Goal: Task Accomplishment & Management: Complete application form

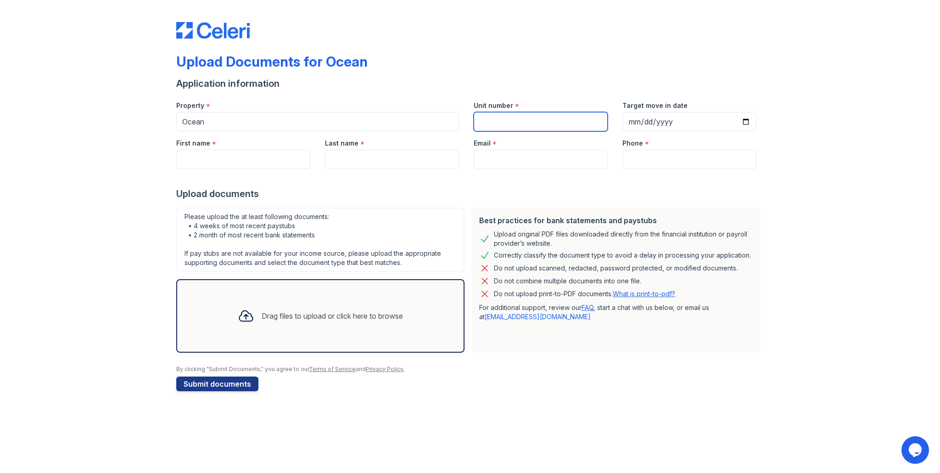
click at [498, 119] on input "Unit number" at bounding box center [541, 121] width 134 height 19
type input "3113"
click at [747, 119] on input "Target move in date" at bounding box center [690, 121] width 134 height 19
type input "[DATE]"
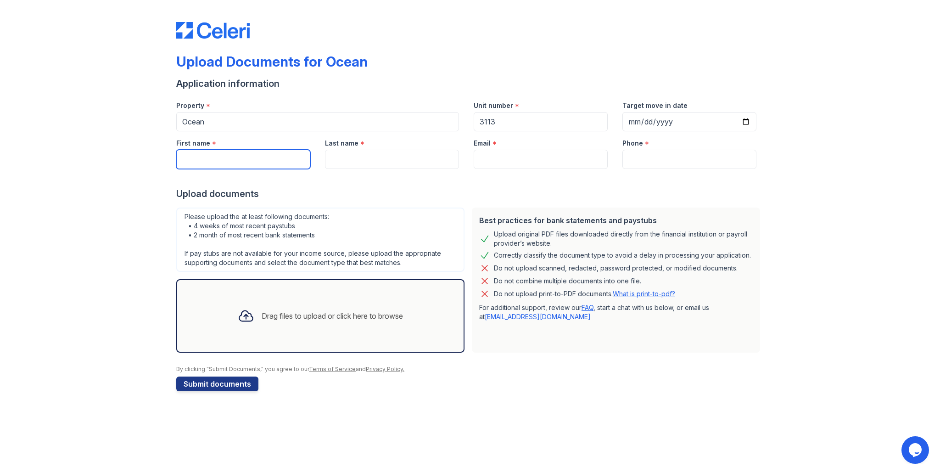
click at [266, 163] on input "First name" at bounding box center [243, 159] width 134 height 19
type input "[PERSON_NAME]"
type input "Wise"
type input "[EMAIL_ADDRESS][DOMAIN_NAME]"
type input "5135207857"
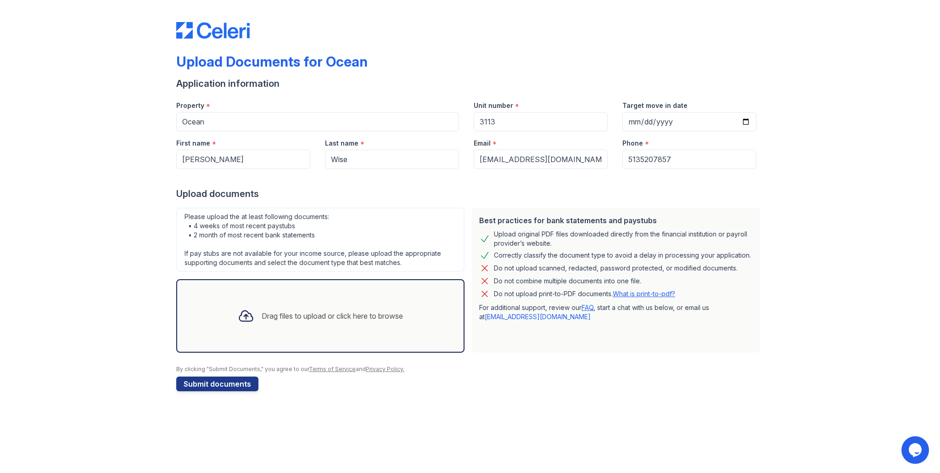
click at [578, 189] on div "Upload documents" at bounding box center [470, 193] width 588 height 13
click at [747, 122] on input "[DATE]" at bounding box center [690, 121] width 134 height 19
type input "[DATE]"
click at [244, 317] on icon at bounding box center [246, 316] width 17 height 17
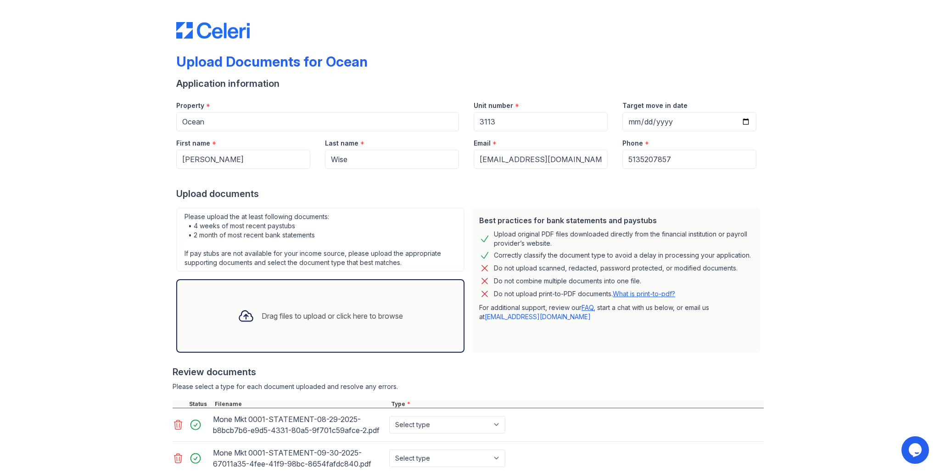
click at [319, 318] on div "Drag files to upload or click here to browse" at bounding box center [332, 315] width 141 height 11
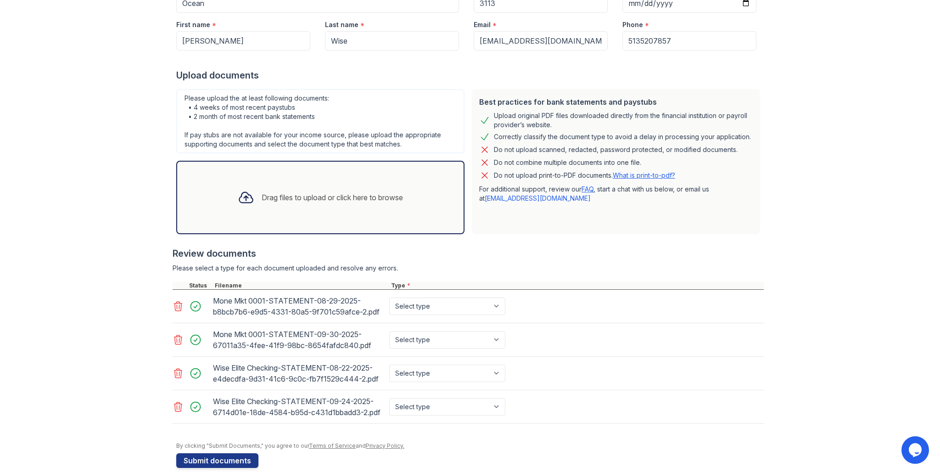
scroll to position [122, 0]
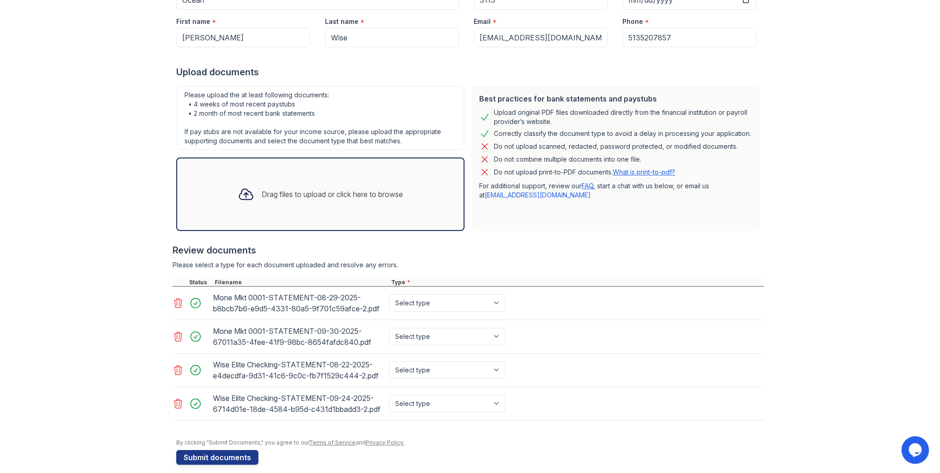
click at [343, 207] on div "Drag files to upload or click here to browse" at bounding box center [320, 194] width 180 height 31
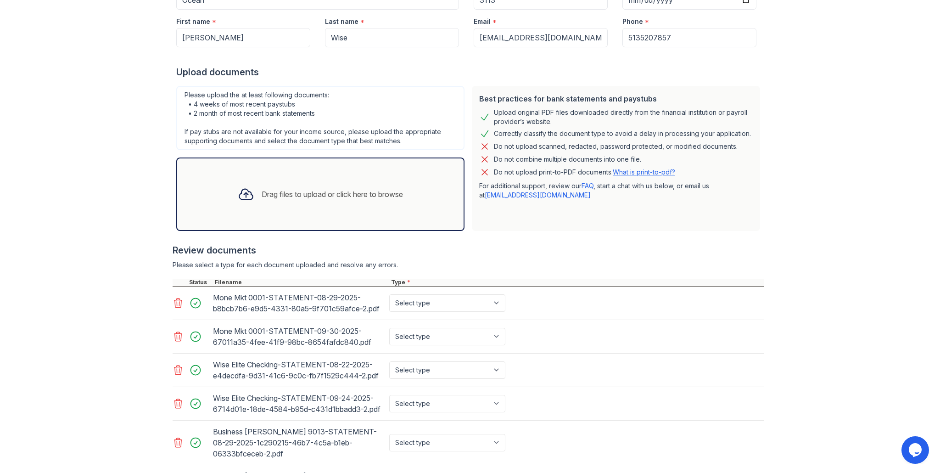
click at [315, 199] on div "Drag files to upload or click here to browse" at bounding box center [332, 194] width 141 height 11
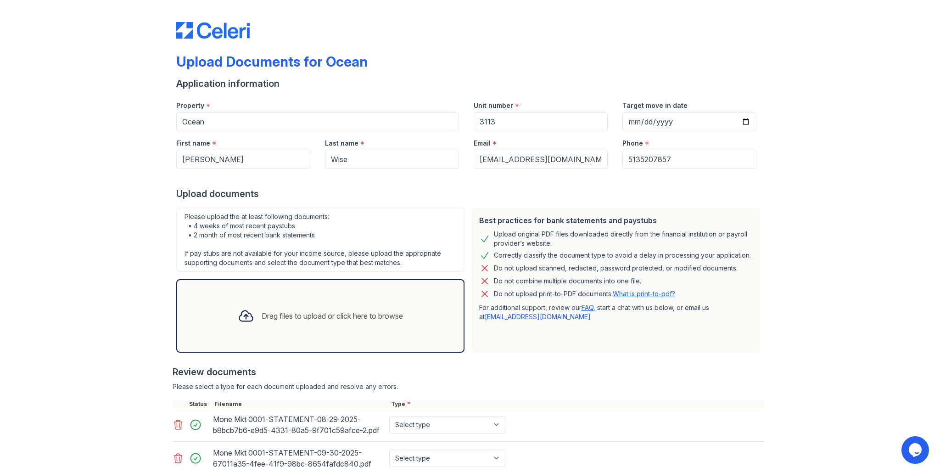
scroll to position [288, 0]
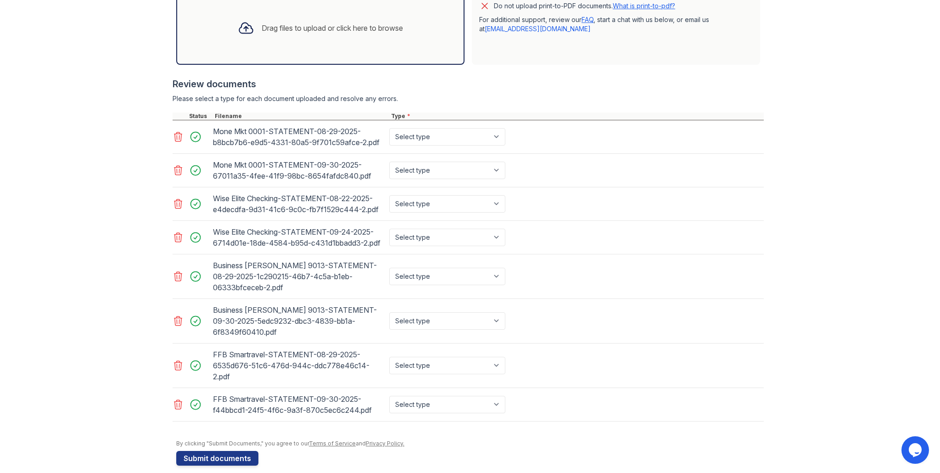
click at [325, 35] on div "Drag files to upload or click here to browse" at bounding box center [320, 27] width 180 height 31
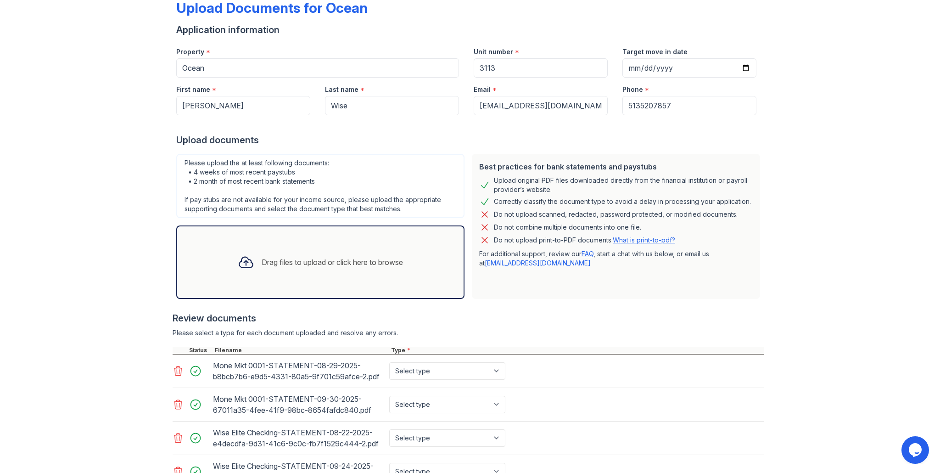
scroll to position [0, 0]
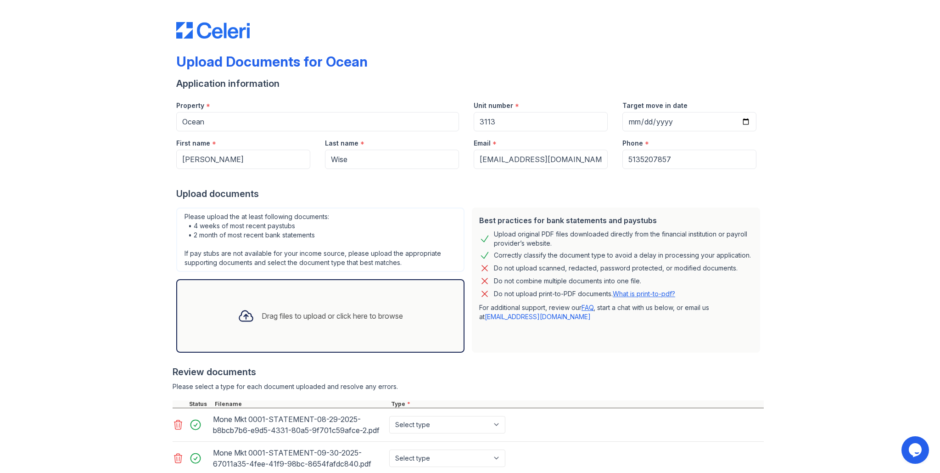
click at [318, 311] on div "Drag files to upload or click here to browse" at bounding box center [332, 315] width 141 height 11
click at [286, 316] on div "Drag files to upload or click here to browse" at bounding box center [332, 315] width 141 height 11
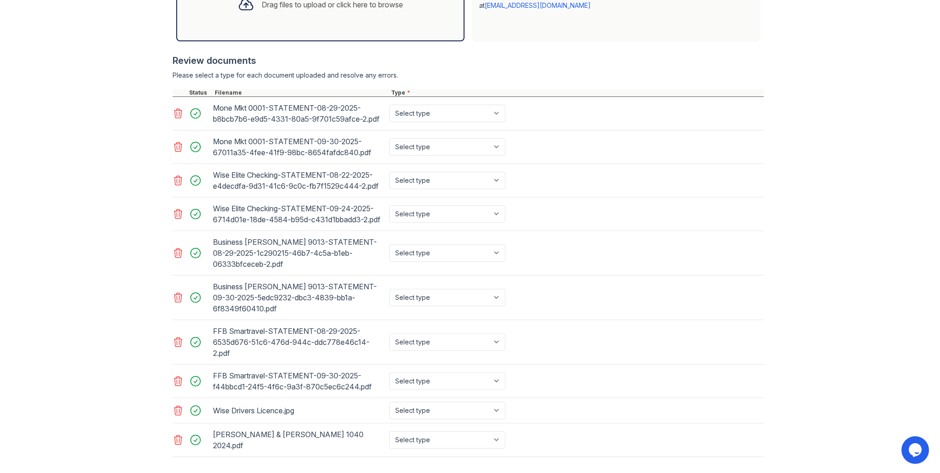
scroll to position [317, 0]
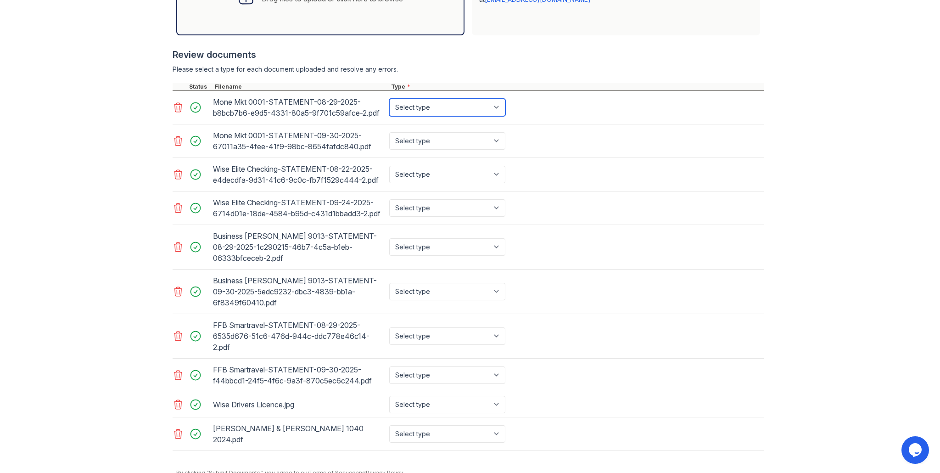
click at [447, 110] on select "Select type Paystub Bank Statement Offer Letter Tax Documents Benefit Award Let…" at bounding box center [447, 107] width 116 height 17
select select "bank_statement"
click at [389, 99] on select "Select type Paystub Bank Statement Offer Letter Tax Documents Benefit Award Let…" at bounding box center [447, 107] width 116 height 17
click at [433, 144] on select "Select type Paystub Bank Statement Offer Letter Tax Documents Benefit Award Let…" at bounding box center [447, 140] width 116 height 17
select select "bank_statement"
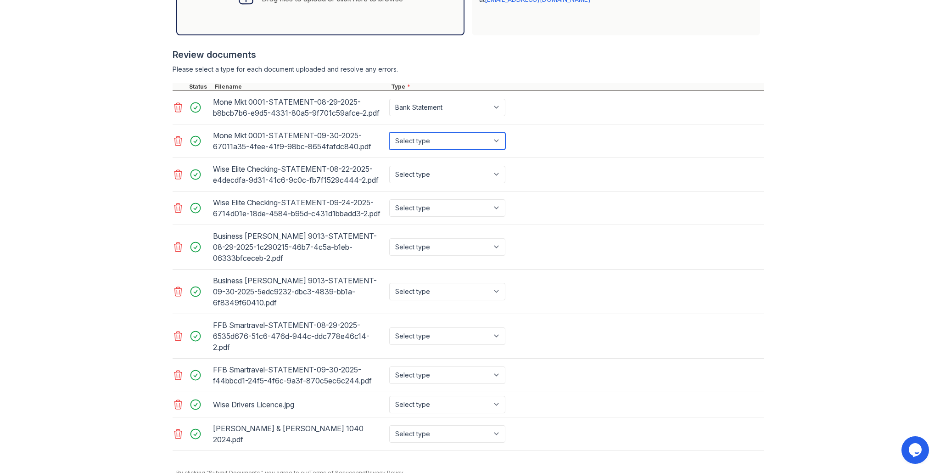
click at [389, 132] on select "Select type Paystub Bank Statement Offer Letter Tax Documents Benefit Award Let…" at bounding box center [447, 140] width 116 height 17
click at [437, 169] on select "Select type Paystub Bank Statement Offer Letter Tax Documents Benefit Award Let…" at bounding box center [447, 174] width 116 height 17
select select "bank_statement"
click at [389, 166] on select "Select type Paystub Bank Statement Offer Letter Tax Documents Benefit Award Let…" at bounding box center [447, 174] width 116 height 17
click at [440, 210] on select "Select type Paystub Bank Statement Offer Letter Tax Documents Benefit Award Let…" at bounding box center [447, 207] width 116 height 17
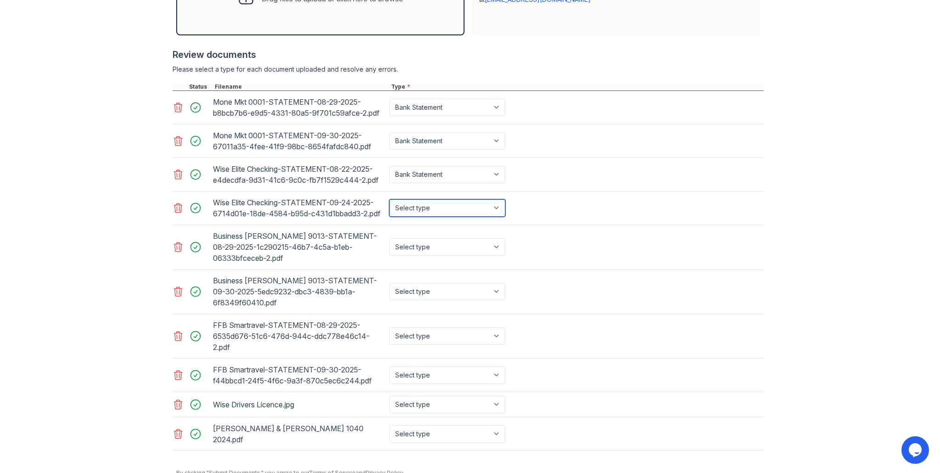
select select "bank_statement"
click at [389, 199] on select "Select type Paystub Bank Statement Offer Letter Tax Documents Benefit Award Let…" at bounding box center [447, 207] width 116 height 17
click at [436, 246] on select "Select type Paystub Bank Statement Offer Letter Tax Documents Benefit Award Let…" at bounding box center [447, 246] width 116 height 17
select select "bank_statement"
click at [389, 238] on select "Select type Paystub Bank Statement Offer Letter Tax Documents Benefit Award Let…" at bounding box center [447, 246] width 116 height 17
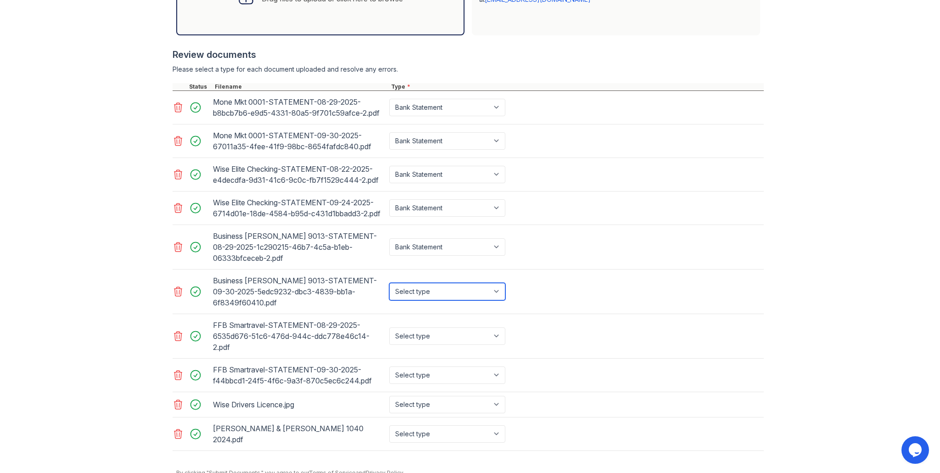
click at [426, 283] on select "Select type Paystub Bank Statement Offer Letter Tax Documents Benefit Award Let…" at bounding box center [447, 291] width 116 height 17
select select "bank_statement"
click at [389, 283] on select "Select type Paystub Bank Statement Offer Letter Tax Documents Benefit Award Let…" at bounding box center [447, 291] width 116 height 17
click at [417, 327] on select "Select type Paystub Bank Statement Offer Letter Tax Documents Benefit Award Let…" at bounding box center [447, 335] width 116 height 17
select select "bank_statement"
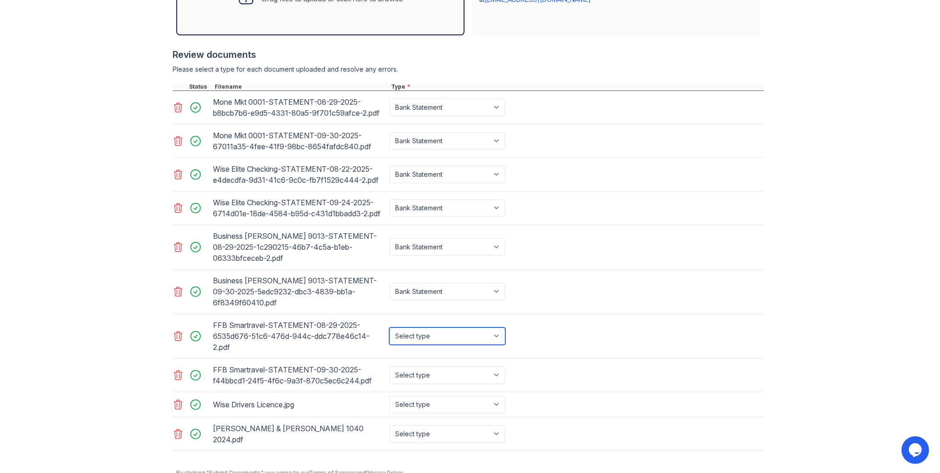
click at [389, 327] on select "Select type Paystub Bank Statement Offer Letter Tax Documents Benefit Award Let…" at bounding box center [447, 335] width 116 height 17
click at [417, 366] on select "Select type Paystub Bank Statement Offer Letter Tax Documents Benefit Award Let…" at bounding box center [447, 374] width 116 height 17
select select "bank_statement"
click at [389, 366] on select "Select type Paystub Bank Statement Offer Letter Tax Documents Benefit Award Let…" at bounding box center [447, 374] width 116 height 17
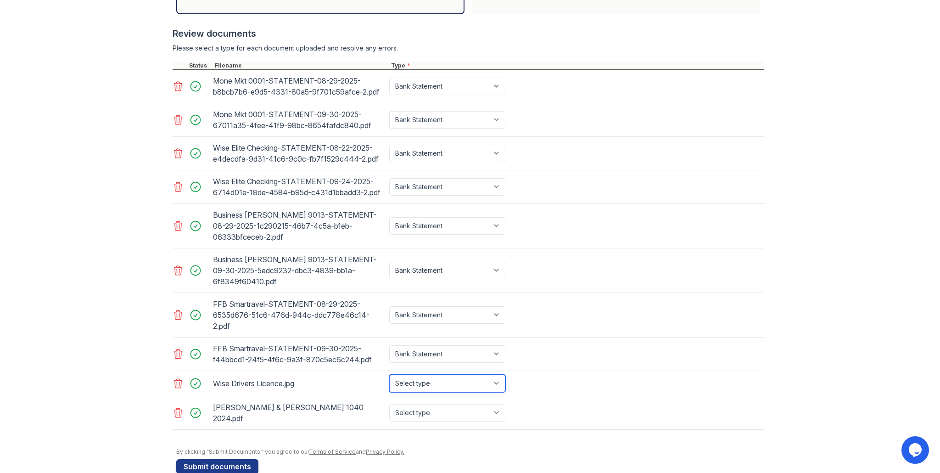
click at [412, 375] on select "Select type Paystub Bank Statement Offer Letter Tax Documents Benefit Award Let…" at bounding box center [447, 383] width 116 height 17
select select "other"
click at [389, 375] on select "Select type Paystub Bank Statement Offer Letter Tax Documents Benefit Award Let…" at bounding box center [447, 383] width 116 height 17
click at [449, 407] on div "[PERSON_NAME] & [PERSON_NAME] 1040 2024.pdf Select type Paystub Bank Statement …" at bounding box center [468, 413] width 591 height 34
click at [451, 404] on select "Select type Paystub Bank Statement Offer Letter Tax Documents Benefit Award Let…" at bounding box center [447, 412] width 116 height 17
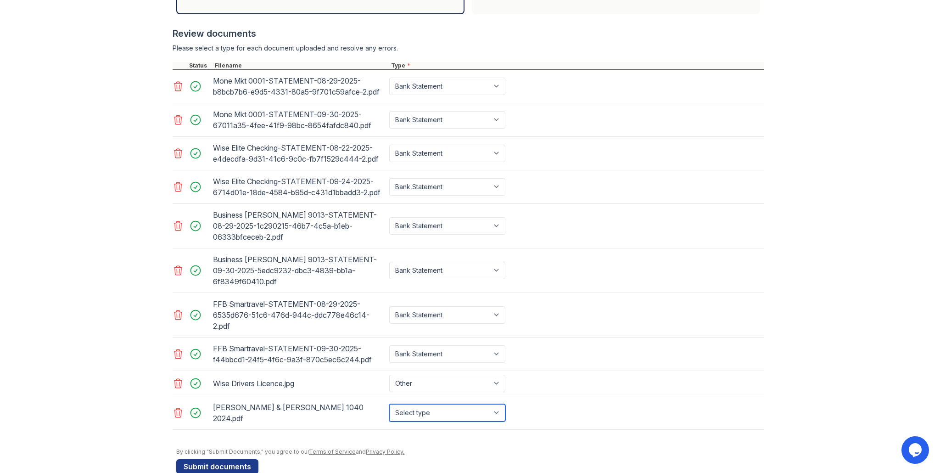
select select "tax_documents"
click at [389, 404] on select "Select type Paystub Bank Statement Offer Letter Tax Documents Benefit Award Let…" at bounding box center [447, 412] width 116 height 17
click at [489, 375] on select "Select type Paystub Bank Statement Offer Letter Tax Documents Benefit Award Let…" at bounding box center [447, 383] width 116 height 17
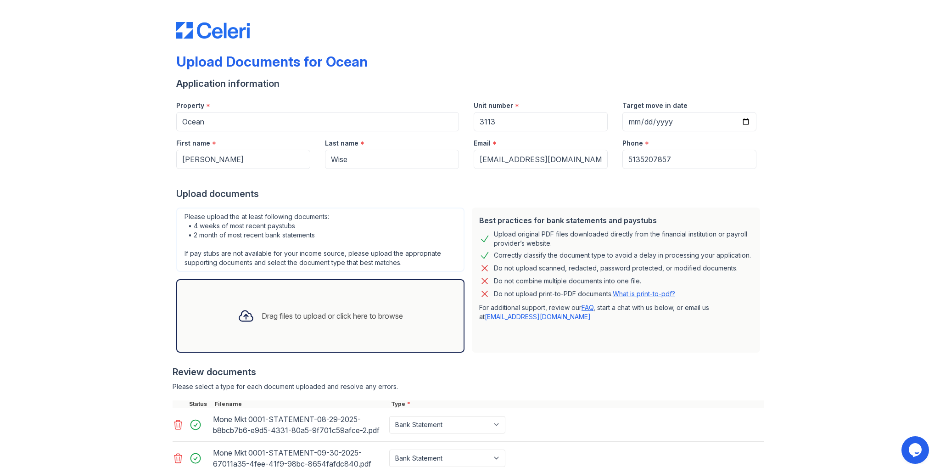
click at [288, 302] on div "Drag files to upload or click here to browse" at bounding box center [320, 315] width 180 height 31
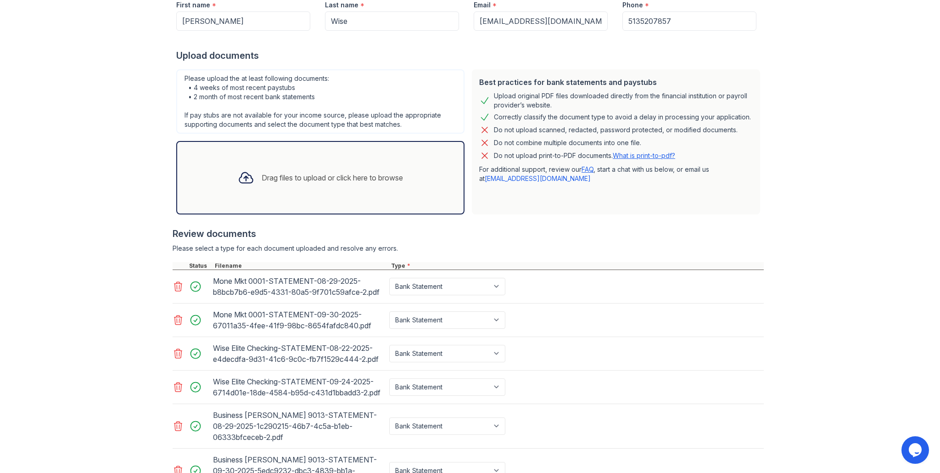
scroll to position [364, 0]
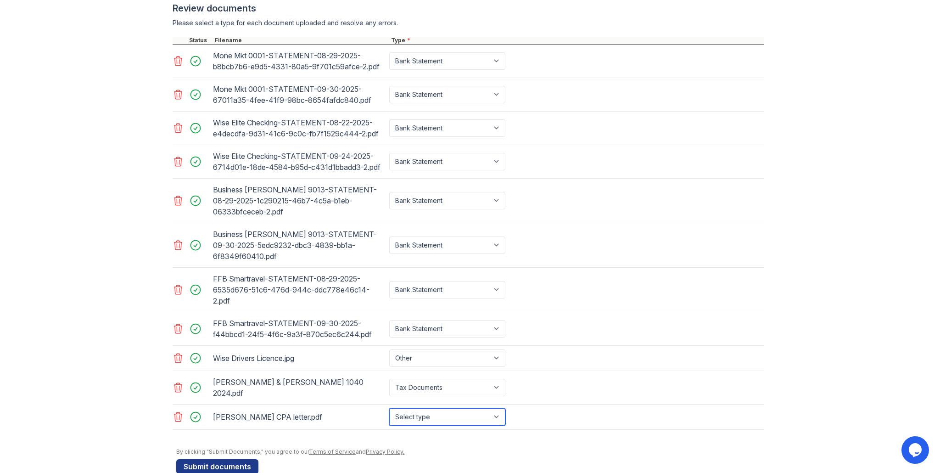
click at [442, 408] on select "Select type Paystub Bank Statement Offer Letter Tax Documents Benefit Award Let…" at bounding box center [447, 416] width 116 height 17
select select "tax_documents"
click at [389, 408] on select "Select type Paystub Bank Statement Offer Letter Tax Documents Benefit Award Let…" at bounding box center [447, 416] width 116 height 17
click at [230, 459] on button "Submit documents" at bounding box center [217, 466] width 82 height 15
